Goal: Task Accomplishment & Management: Complete application form

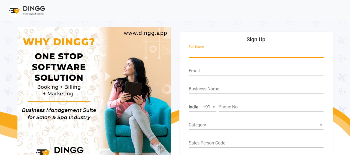
click at [193, 51] on input "Full Name" at bounding box center [256, 52] width 135 height 5
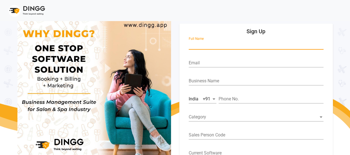
scroll to position [40, 0]
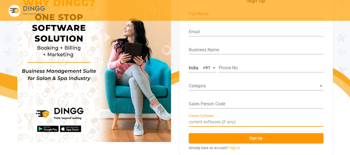
click at [201, 119] on input "Current Software" at bounding box center [256, 121] width 135 height 5
click at [208, 108] on div "Sales Person Code" at bounding box center [256, 105] width 135 height 18
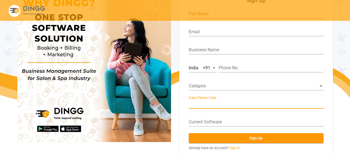
click at [207, 102] on input "Sales Person Code" at bounding box center [256, 103] width 135 height 5
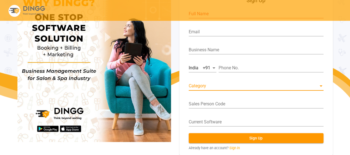
click at [210, 86] on span at bounding box center [254, 85] width 130 height 5
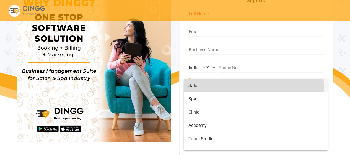
click at [210, 86] on span "Salon" at bounding box center [256, 85] width 135 height 13
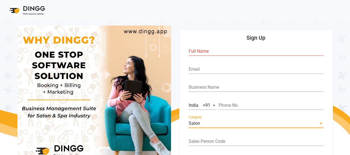
scroll to position [0, 0]
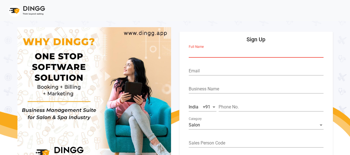
click at [194, 54] on input "Full Name" at bounding box center [256, 52] width 135 height 5
paste input "[PERSON_NAME]"
type input "[PERSON_NAME]"
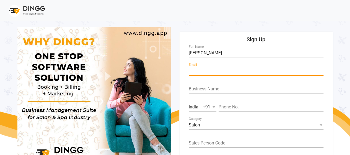
click at [204, 73] on input "Email" at bounding box center [256, 70] width 135 height 5
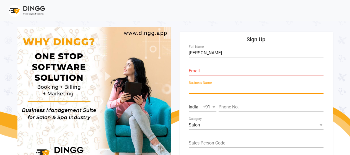
click at [200, 87] on input "Business Name" at bounding box center [256, 88] width 135 height 5
paste input "1. [GEOGRAPHIC_DATA]"
type input "1. [GEOGRAPHIC_DATA]"
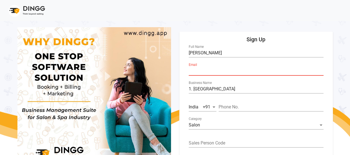
click at [191, 72] on input "Email" at bounding box center [256, 70] width 135 height 5
paste input "[EMAIL_ADDRESS][DOMAIN_NAME]"
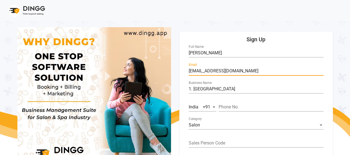
type input "[EMAIL_ADDRESS][DOMAIN_NAME]"
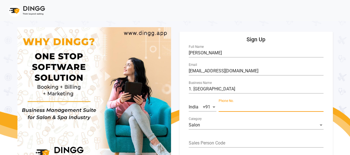
click at [229, 109] on input "Phone No." at bounding box center [271, 106] width 105 height 5
paste input "9830112017"
type input "9830112017"
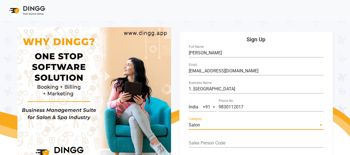
click at [216, 123] on div "Salon" at bounding box center [254, 124] width 130 height 5
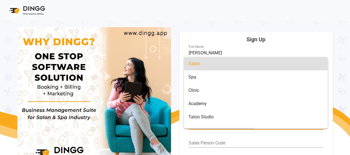
click at [219, 65] on span "Salon" at bounding box center [256, 63] width 135 height 13
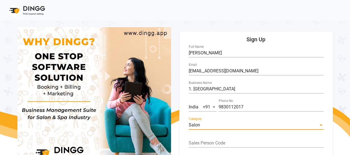
scroll to position [40, 0]
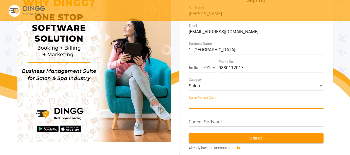
click at [224, 106] on input "Sales Person Code" at bounding box center [256, 103] width 135 height 5
paste input "JK004"
click at [207, 104] on input "JK004" at bounding box center [256, 103] width 135 height 5
type input "JK004"
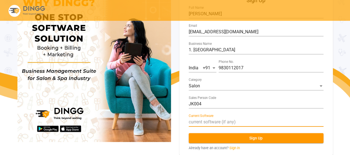
click at [202, 123] on input "Current Software" at bounding box center [256, 121] width 135 height 5
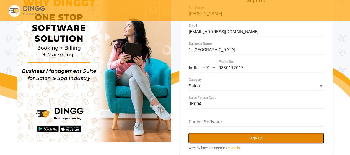
click at [239, 139] on button "Sign Up" at bounding box center [256, 138] width 135 height 10
